Goal: Share content

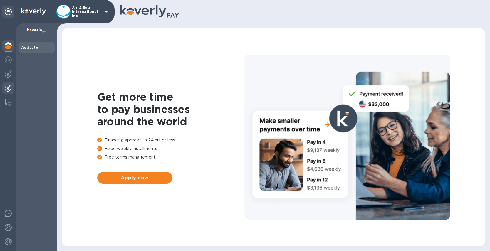
click at [11, 87] on img at bounding box center [8, 88] width 7 height 7
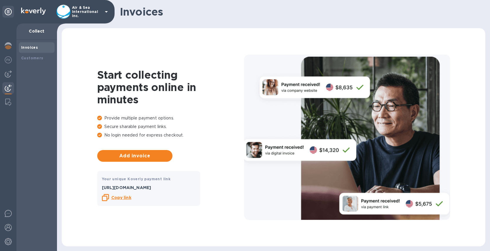
click at [121, 198] on b "Copy link" at bounding box center [121, 197] width 20 height 5
click at [120, 198] on b "Copy link" at bounding box center [121, 197] width 20 height 5
